Goal: Book appointment/travel/reservation

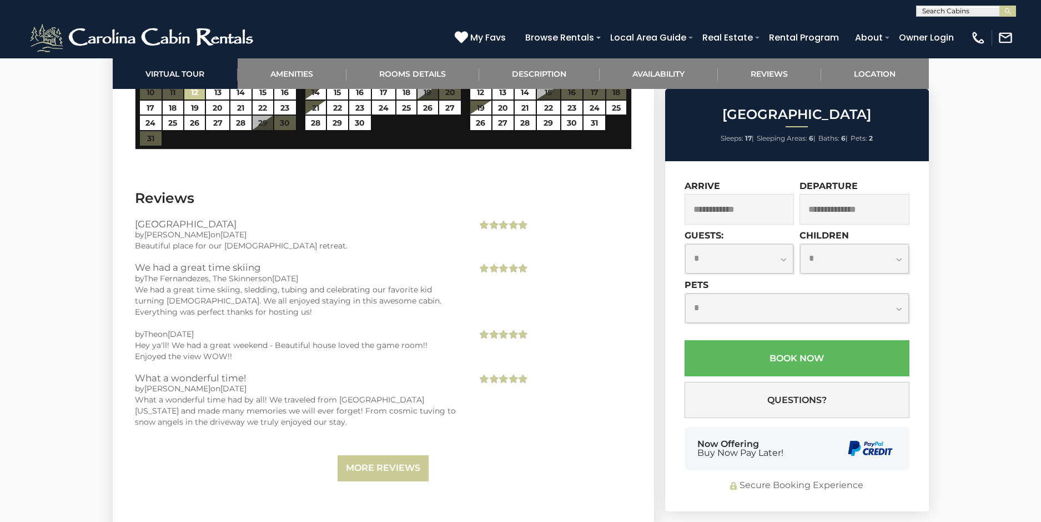
scroll to position [2555, 0]
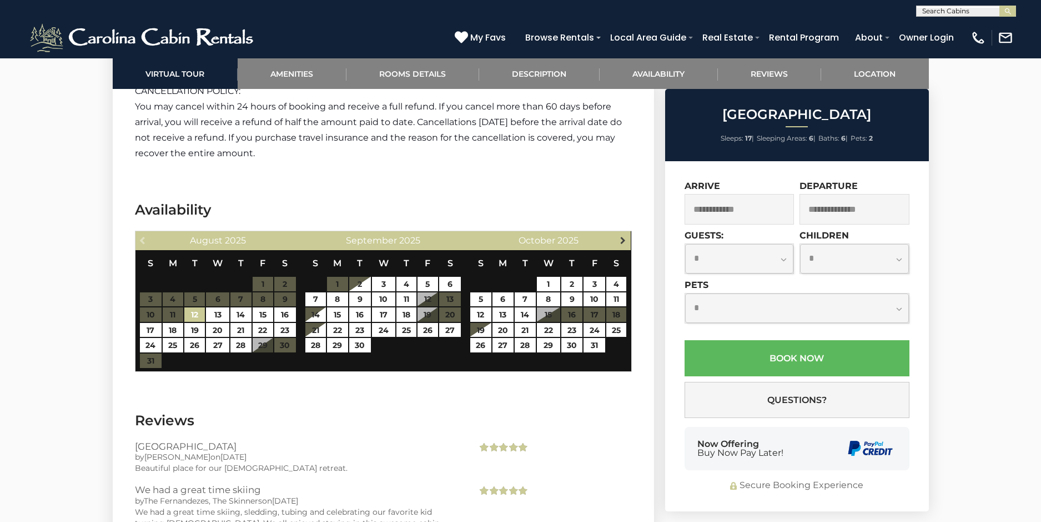
click at [621, 237] on span "Next" at bounding box center [623, 239] width 9 height 9
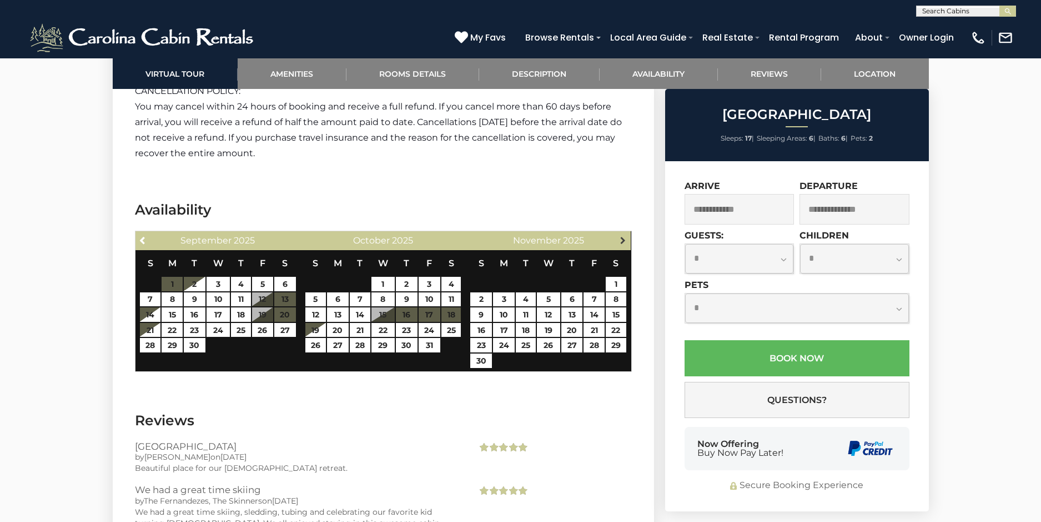
click at [621, 236] on span "Next" at bounding box center [623, 239] width 9 height 9
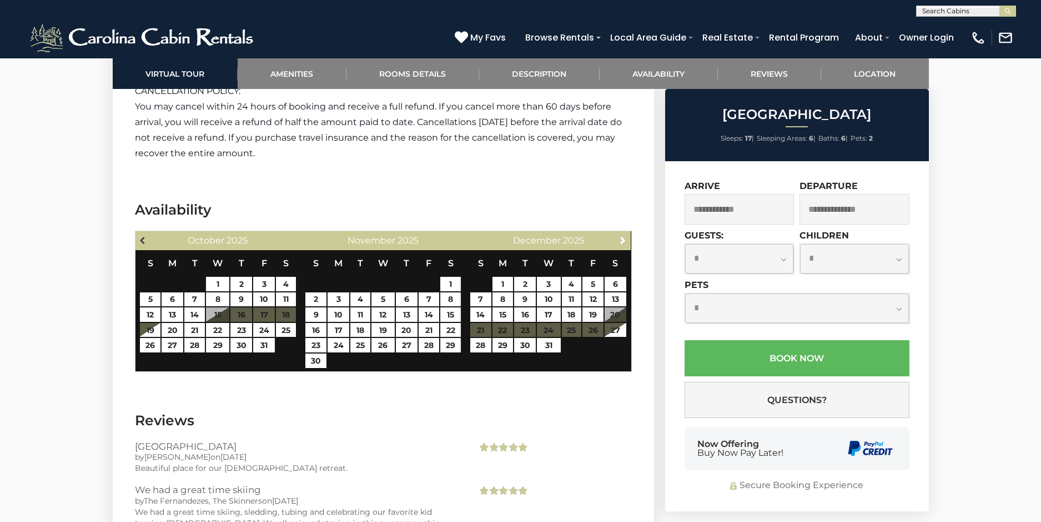
click at [141, 238] on span "Previous" at bounding box center [143, 239] width 9 height 9
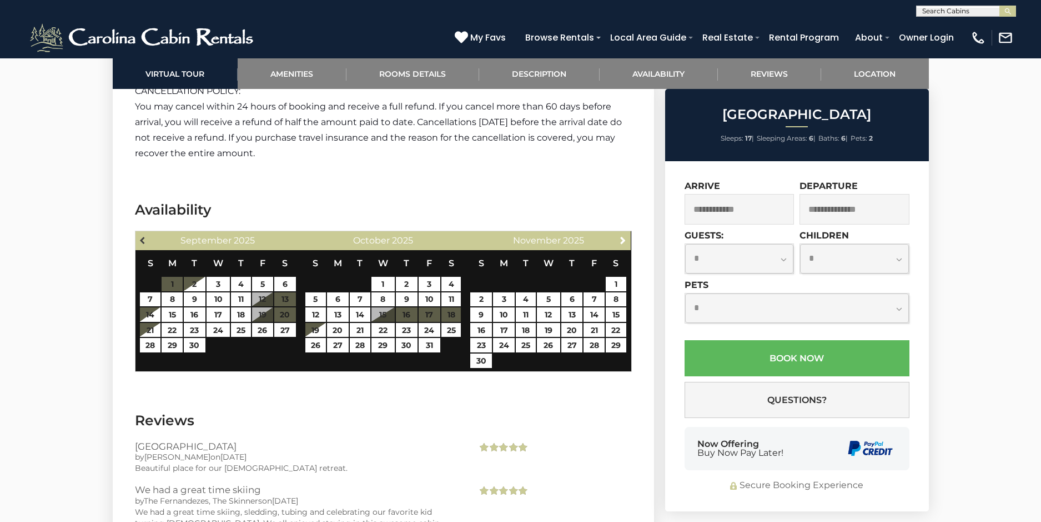
click at [142, 237] on span "Previous" at bounding box center [143, 239] width 9 height 9
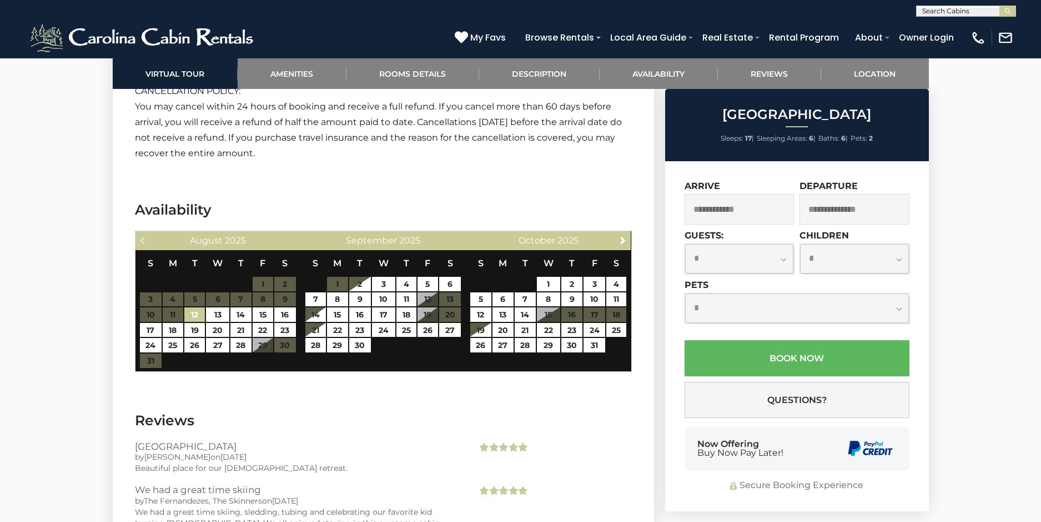
click at [142, 237] on div "Previous [DATE]" at bounding box center [219, 240] width 166 height 19
click at [621, 235] on span "Next" at bounding box center [623, 239] width 9 height 9
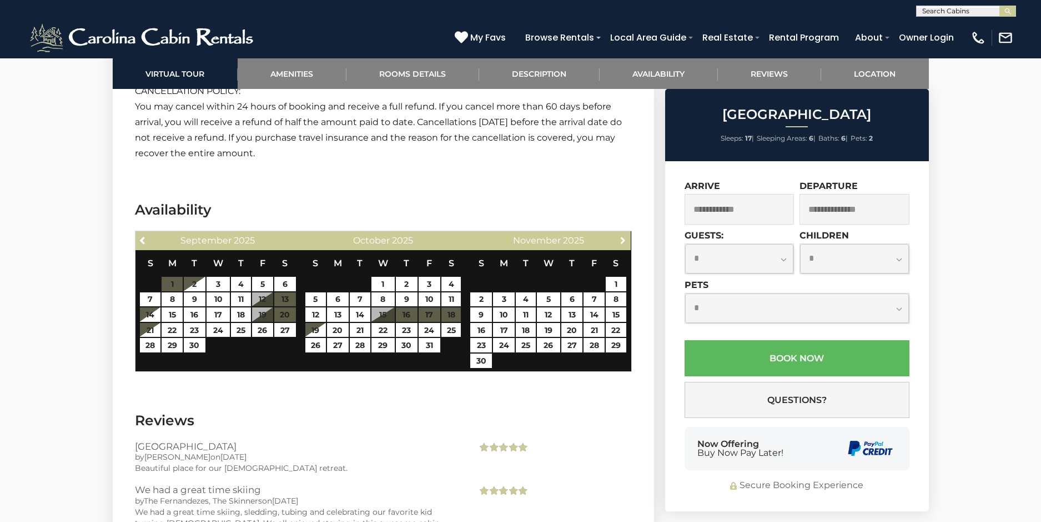
click at [621, 235] on span "Next" at bounding box center [623, 239] width 9 height 9
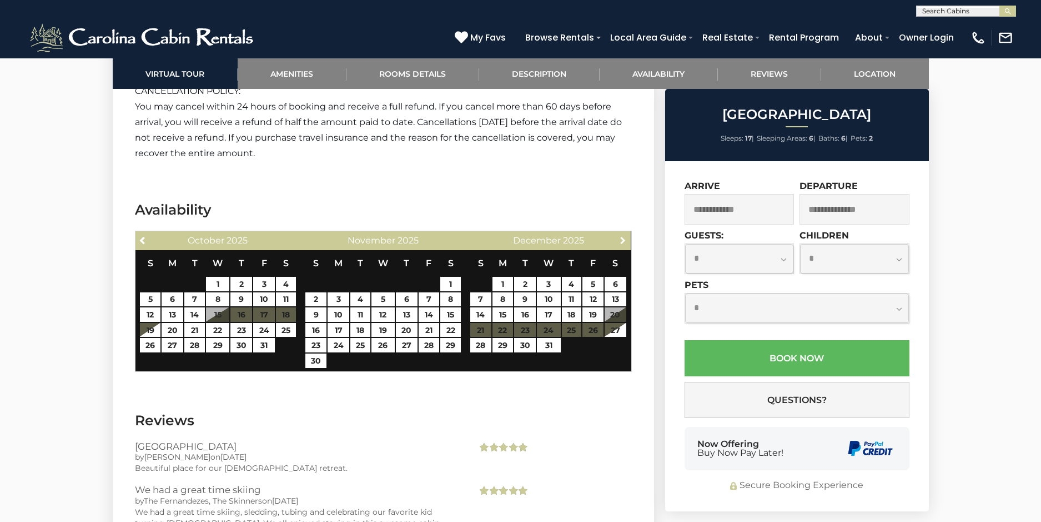
click at [621, 235] on span "Next" at bounding box center [623, 239] width 9 height 9
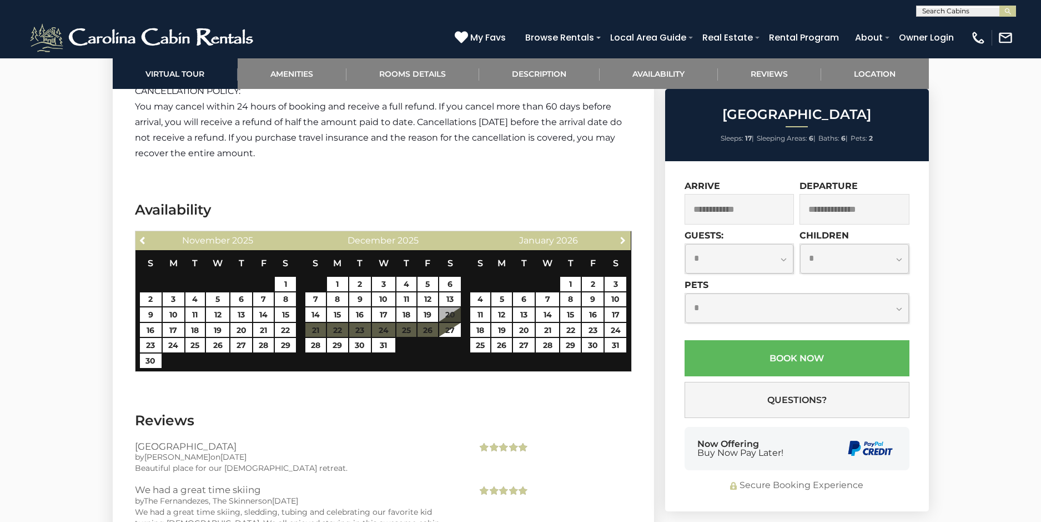
click at [621, 235] on span "Next" at bounding box center [623, 239] width 9 height 9
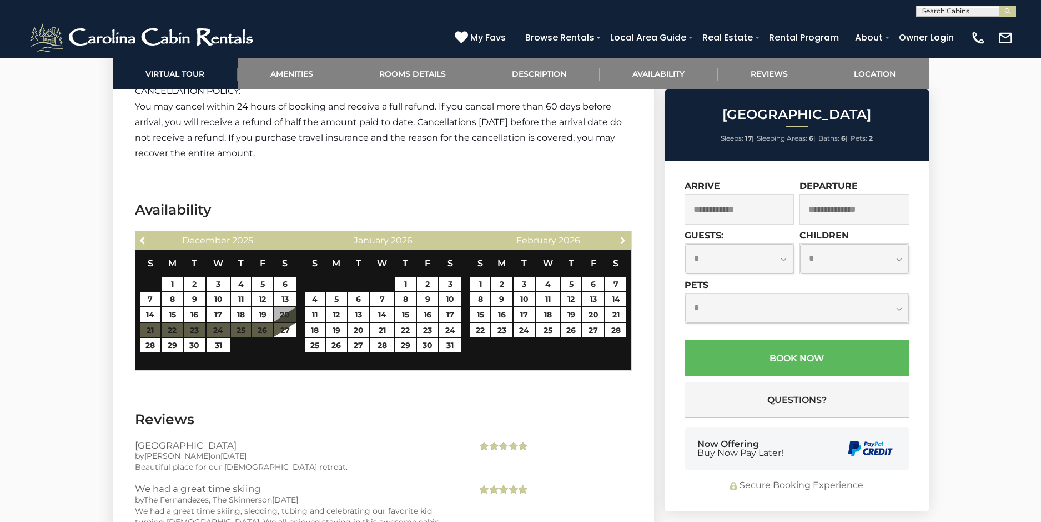
click at [621, 235] on span "Next" at bounding box center [623, 239] width 9 height 9
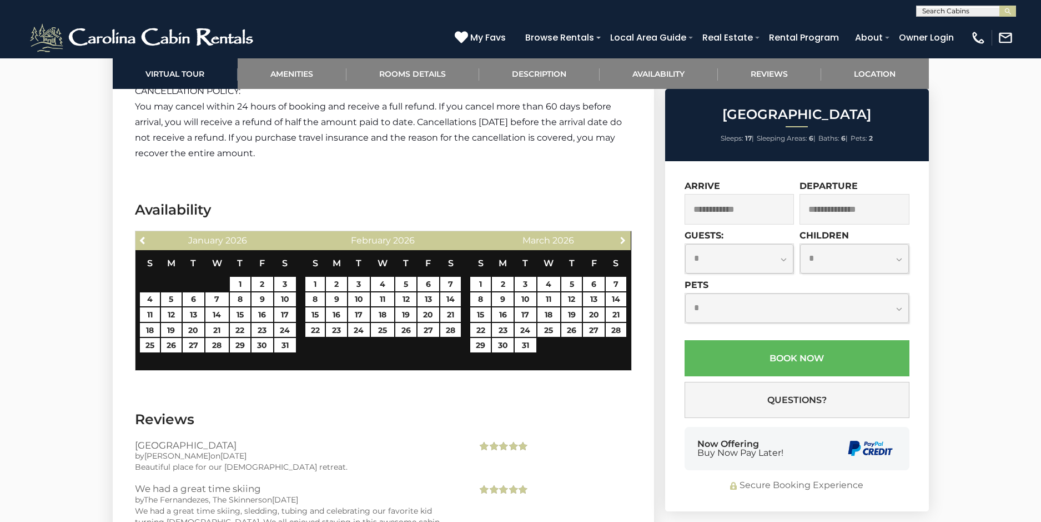
click at [621, 235] on span "Next" at bounding box center [623, 239] width 9 height 9
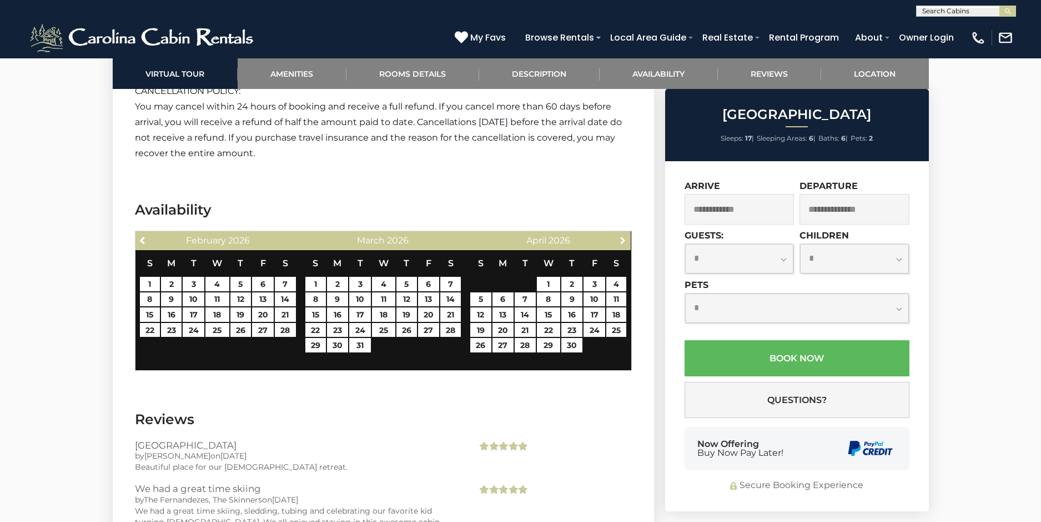
click at [621, 235] on span "Next" at bounding box center [623, 239] width 9 height 9
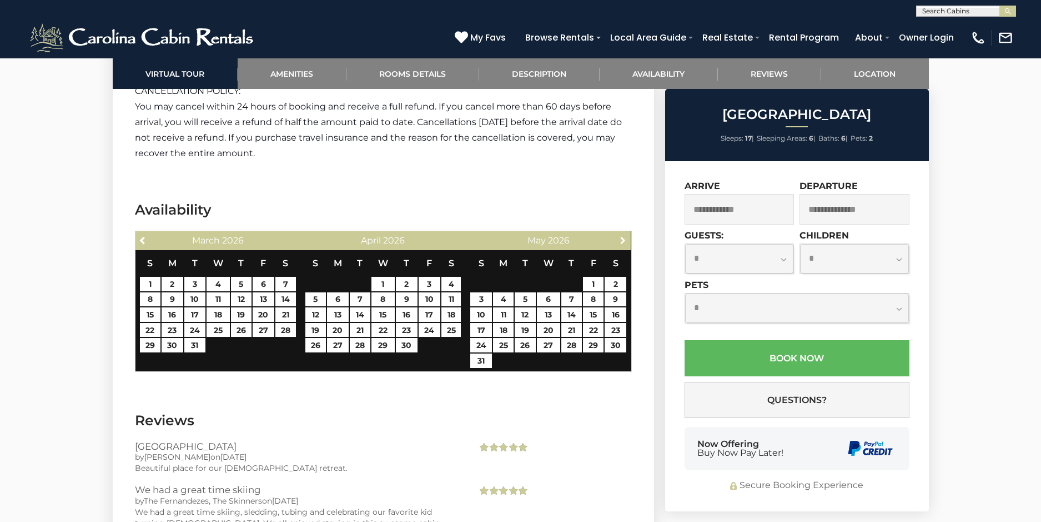
click at [621, 235] on span "Next" at bounding box center [623, 239] width 9 height 9
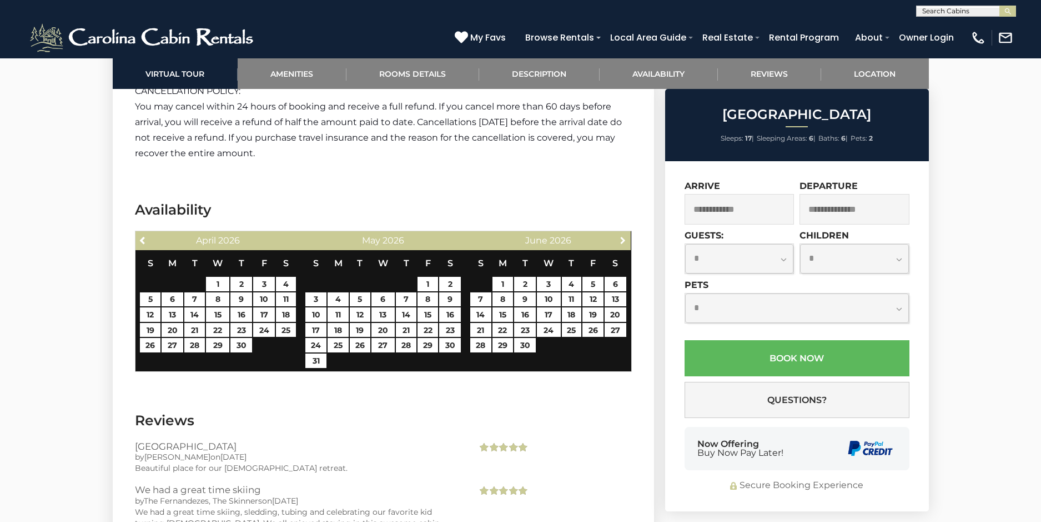
click at [621, 235] on span "Next" at bounding box center [623, 239] width 9 height 9
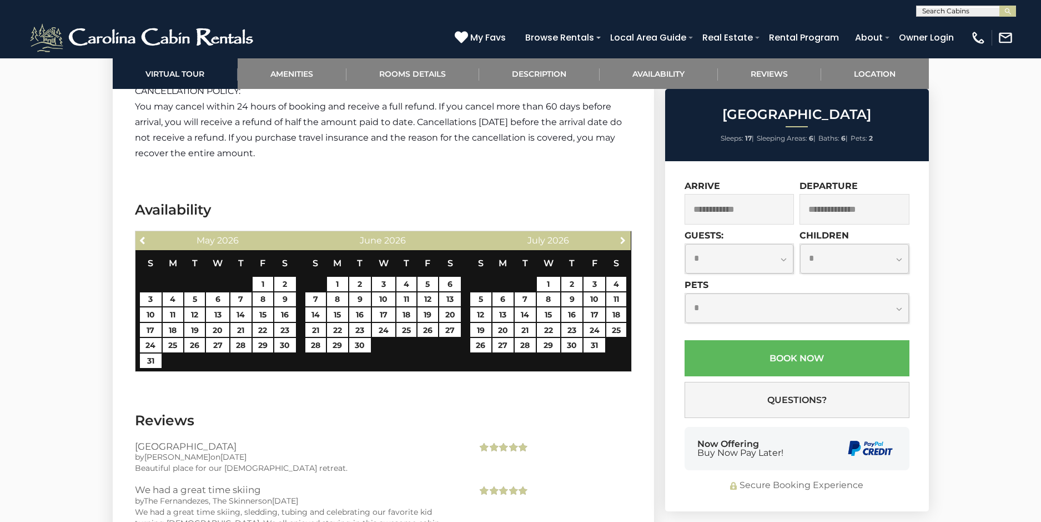
click at [621, 235] on span "Next" at bounding box center [623, 239] width 9 height 9
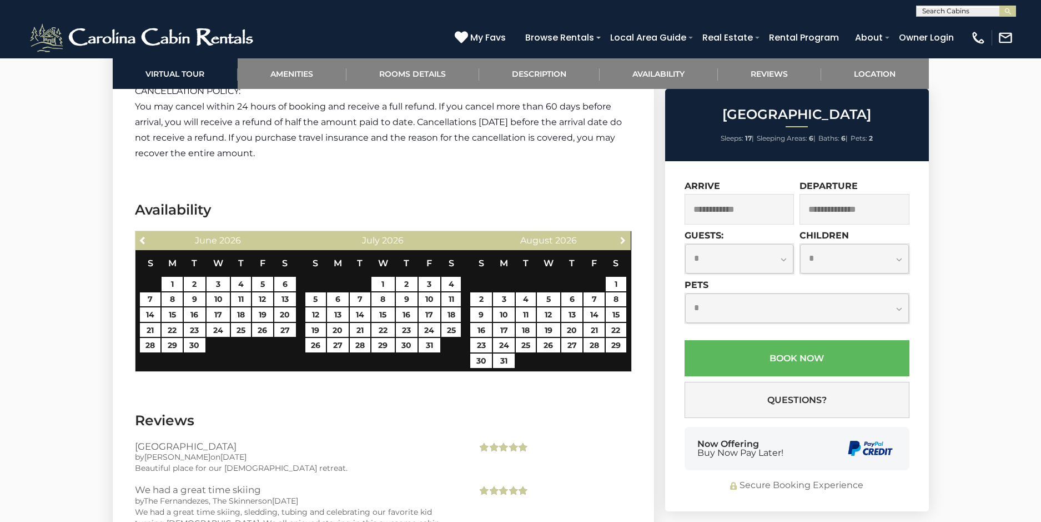
click at [621, 235] on span "Next" at bounding box center [623, 239] width 9 height 9
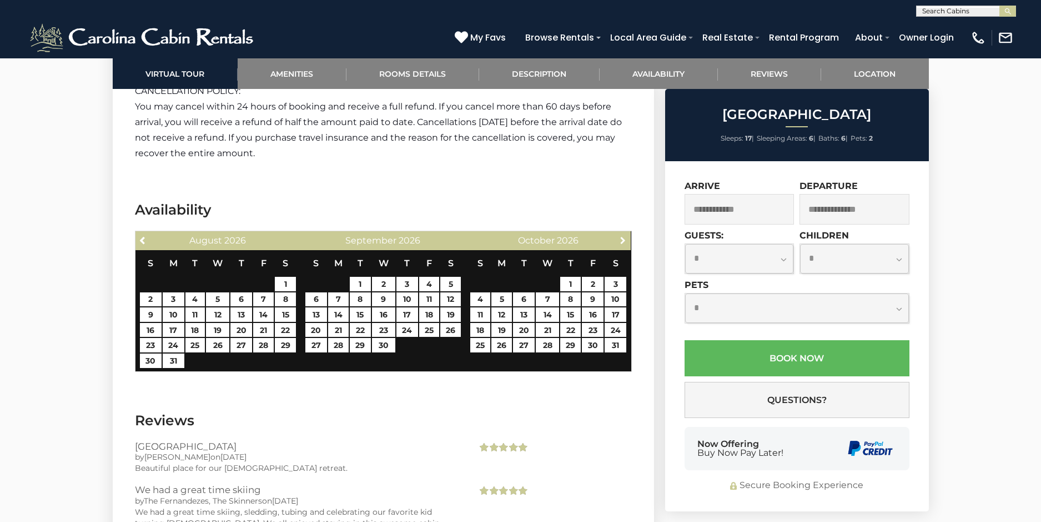
click at [621, 235] on span "Next" at bounding box center [623, 239] width 9 height 9
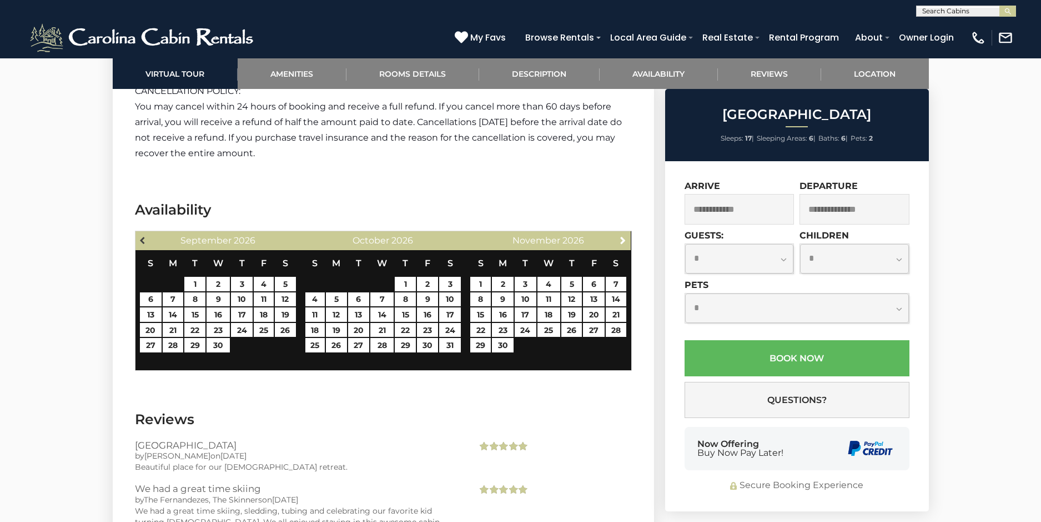
click at [147, 238] on span "Previous" at bounding box center [143, 239] width 9 height 9
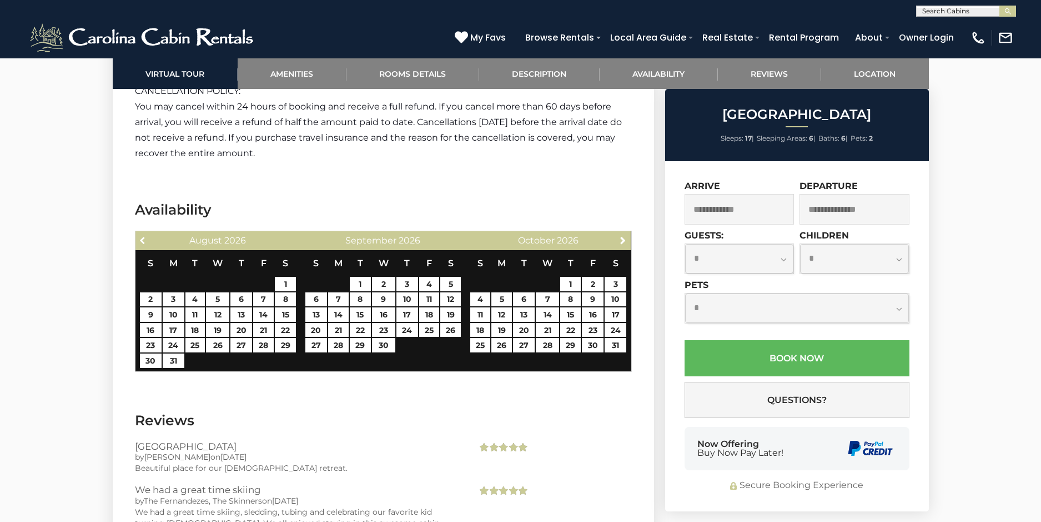
click at [147, 238] on span "Previous" at bounding box center [143, 239] width 9 height 9
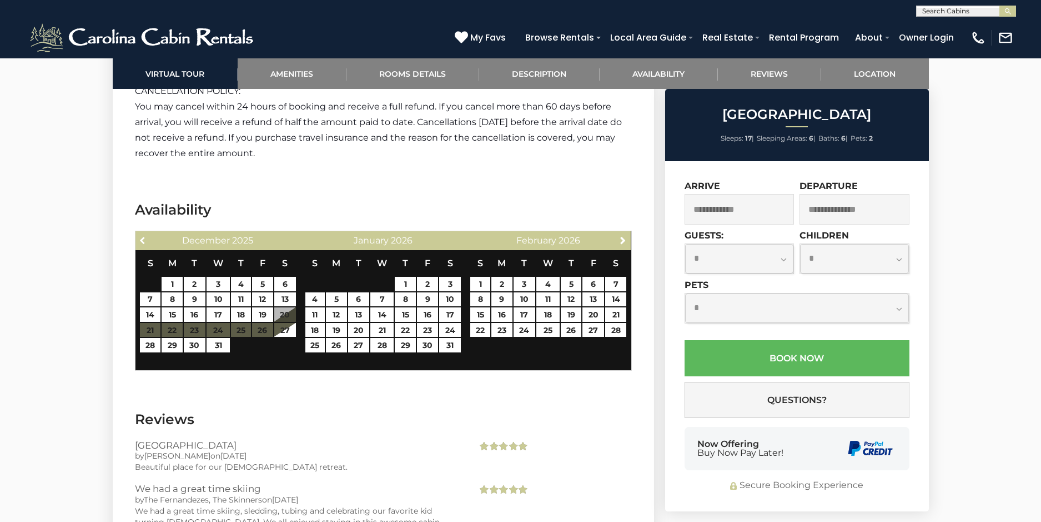
click at [147, 238] on span "Previous" at bounding box center [143, 239] width 9 height 9
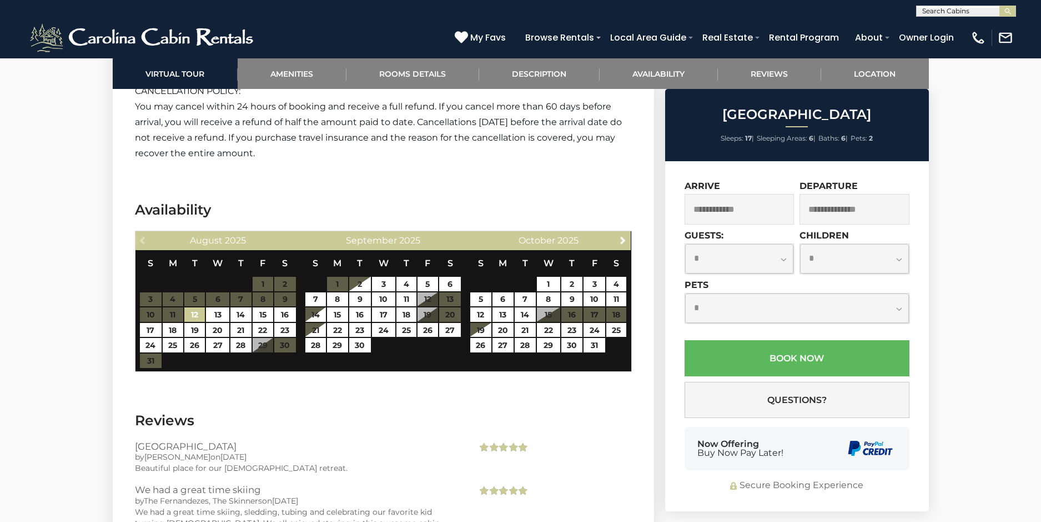
click at [147, 238] on div "Previous [DATE]" at bounding box center [219, 240] width 166 height 19
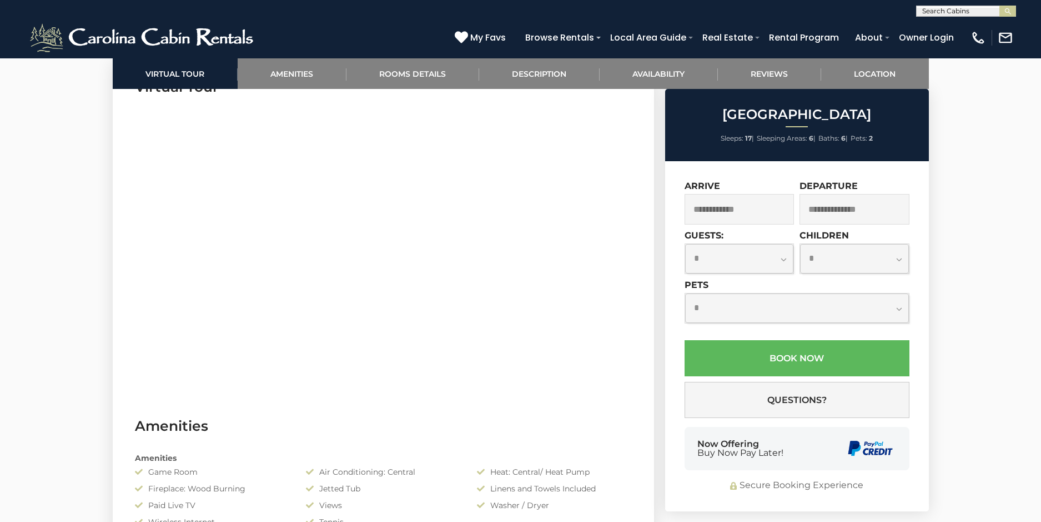
scroll to position [333, 0]
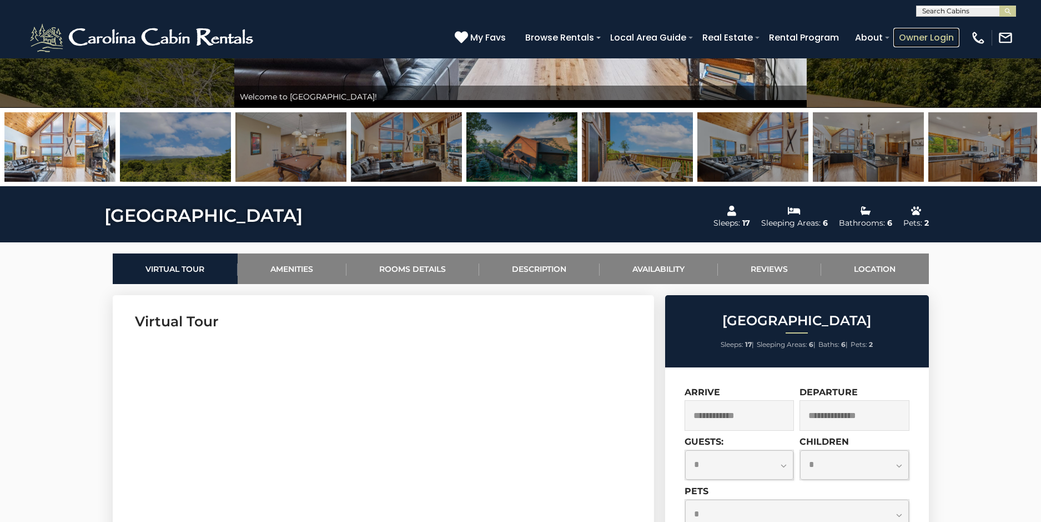
click at [915, 34] on link "Owner Login" at bounding box center [927, 37] width 66 height 19
